Goal: Information Seeking & Learning: Find specific fact

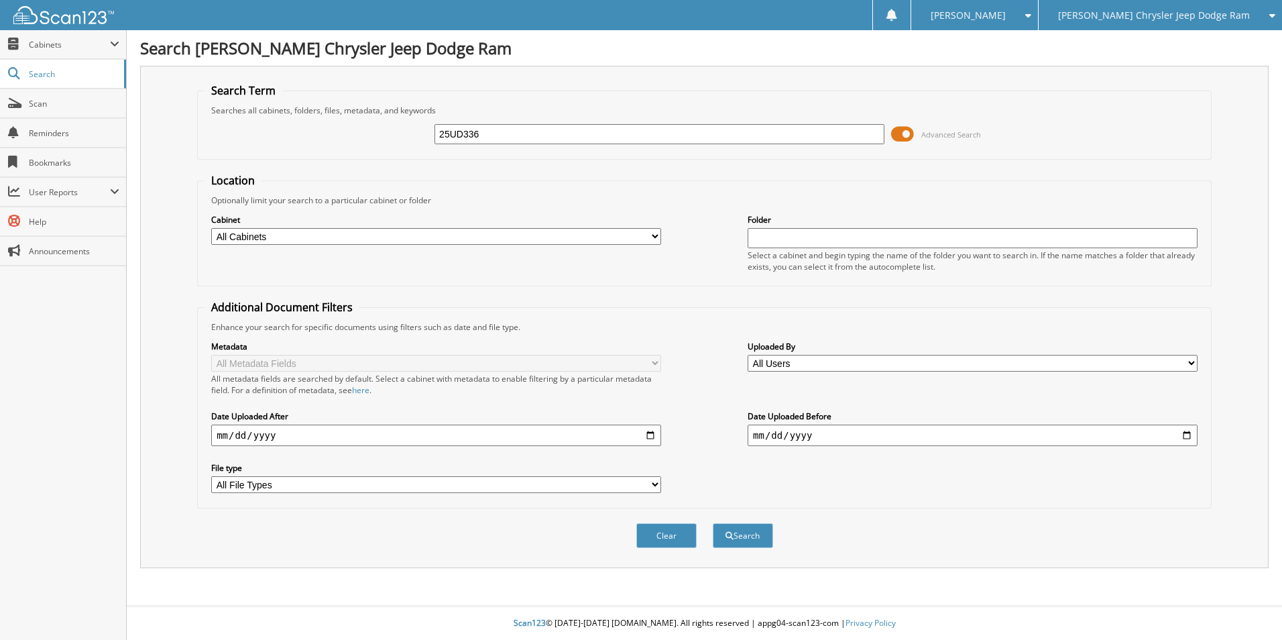
type input "25UD336"
click at [713, 523] on button "Search" at bounding box center [743, 535] width 60 height 25
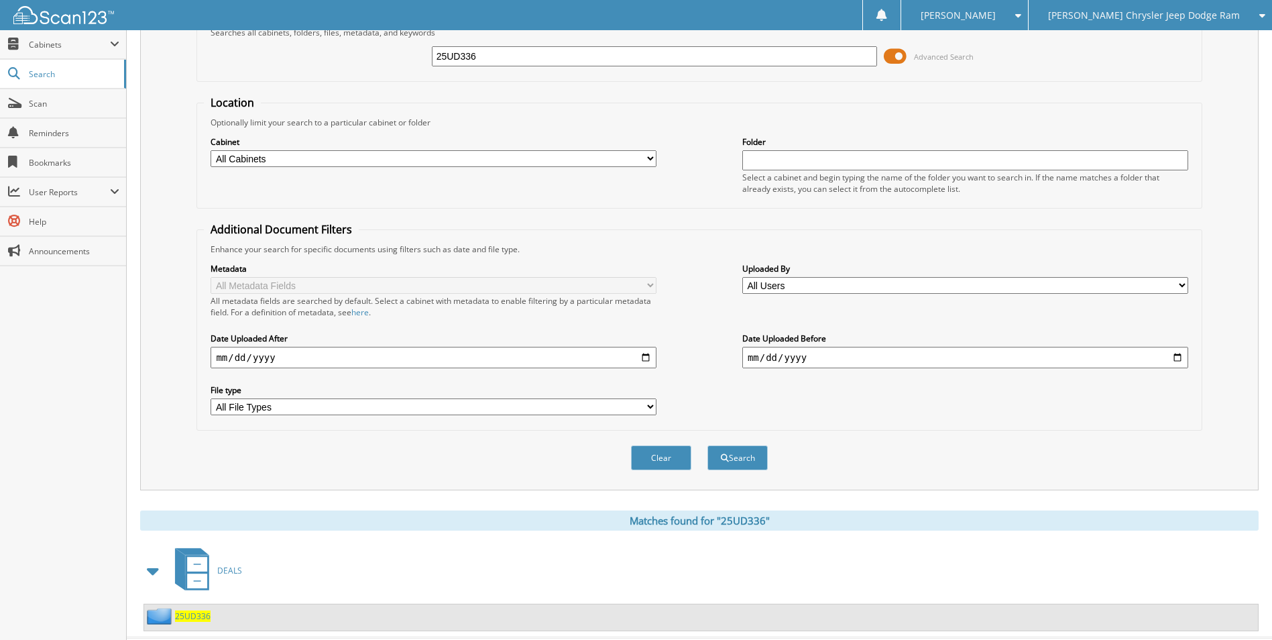
scroll to position [110, 0]
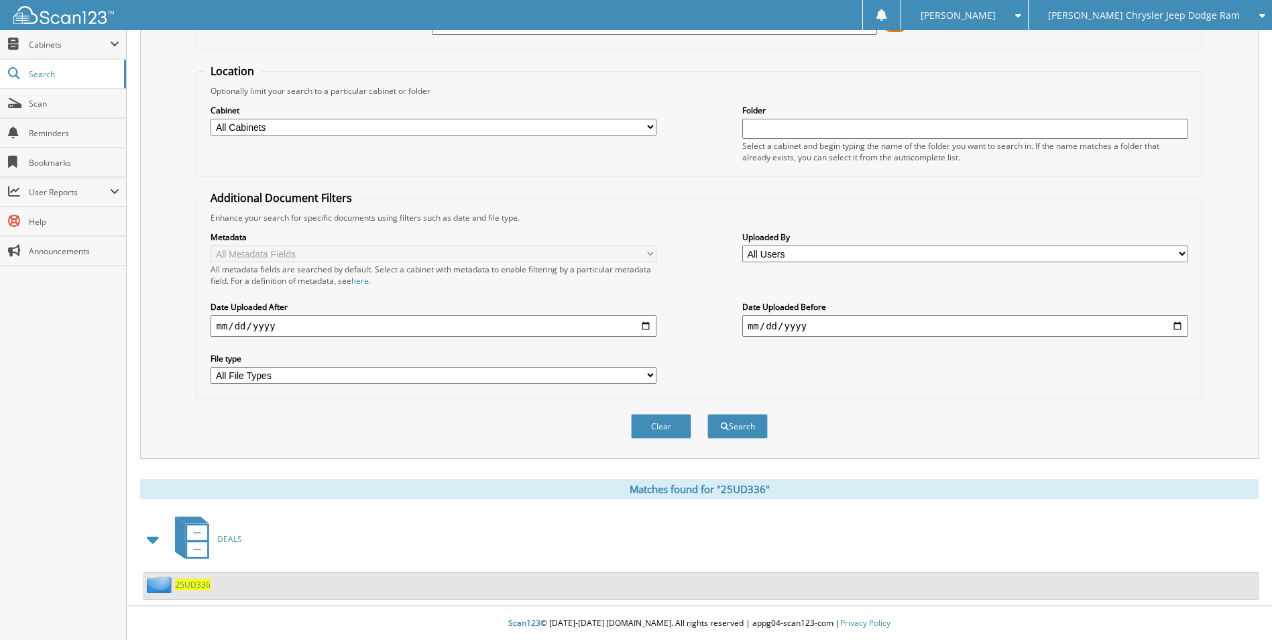
click at [201, 586] on span "25UD336" at bounding box center [193, 584] width 36 height 11
